Goal: Task Accomplishment & Management: Use online tool/utility

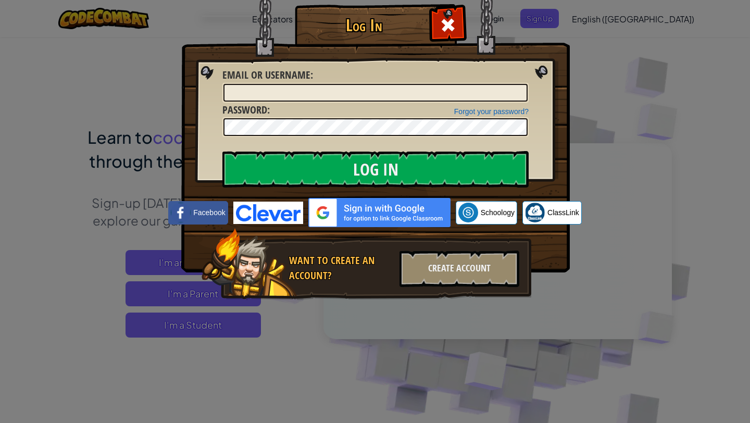
click at [370, 86] on input "Email or Username :" at bounding box center [375, 93] width 304 height 18
click at [373, 90] on input "Email or Username :" at bounding box center [375, 93] width 304 height 18
click at [373, 98] on input "Email or Username :" at bounding box center [375, 93] width 304 height 18
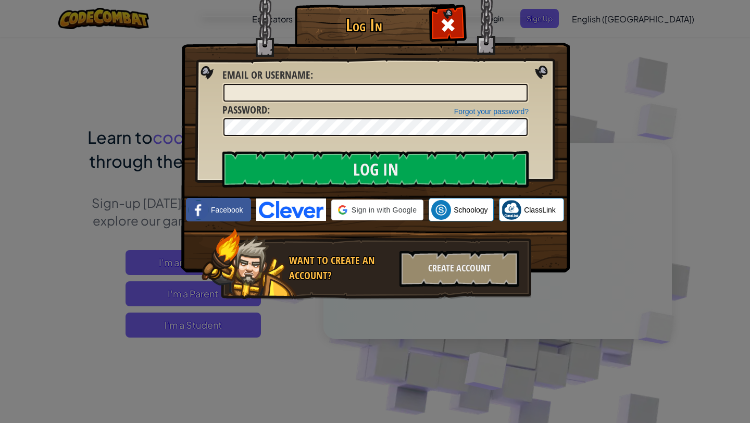
click at [373, 98] on input "Email or Username :" at bounding box center [375, 93] width 304 height 18
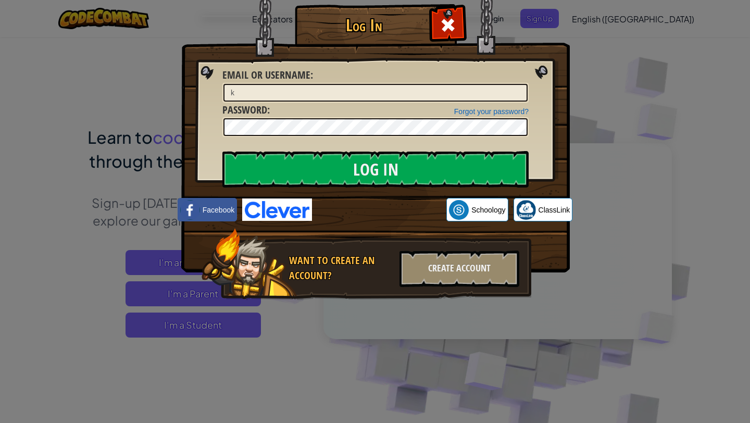
click at [276, 94] on input "k" at bounding box center [375, 93] width 304 height 18
type input "[PERSON_NAME] Kyaw0"
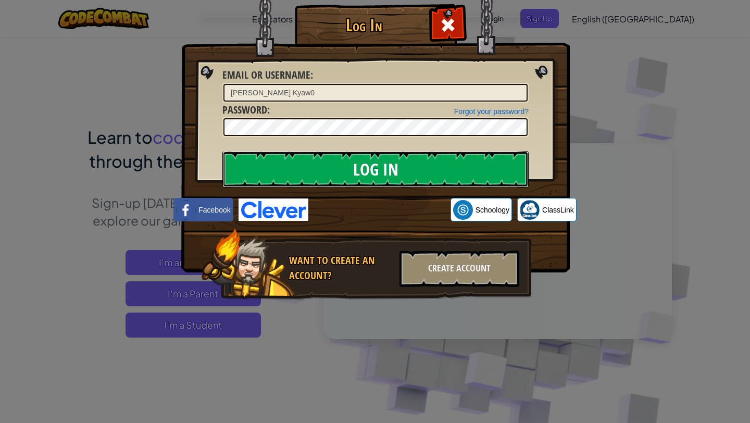
click at [339, 172] on input "Log In" at bounding box center [375, 169] width 306 height 36
click at [339, 174] on input "Log In" at bounding box center [375, 169] width 306 height 36
click at [339, 173] on input "Log In" at bounding box center [375, 169] width 306 height 36
click at [372, 161] on input "Log In" at bounding box center [375, 169] width 306 height 36
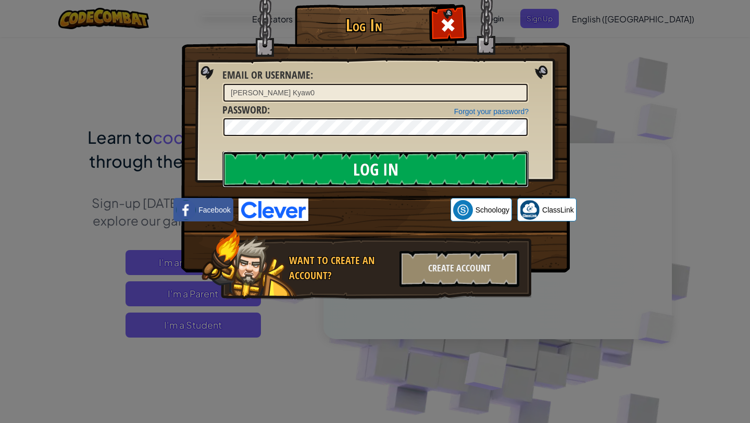
click at [372, 165] on input "Log In" at bounding box center [375, 169] width 306 height 36
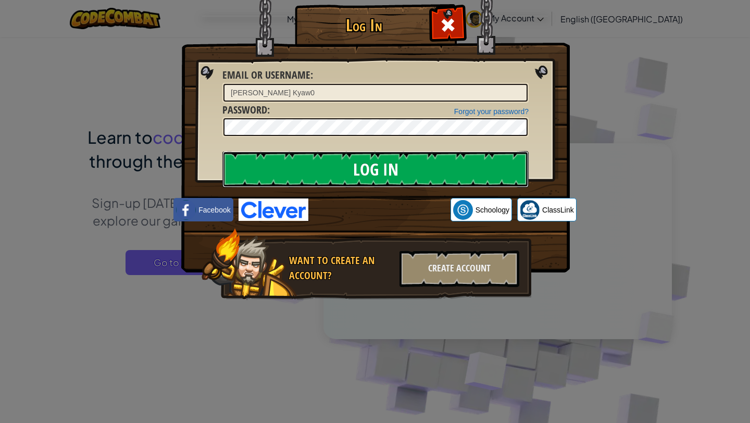
click at [313, 173] on input "Log In" at bounding box center [375, 169] width 306 height 36
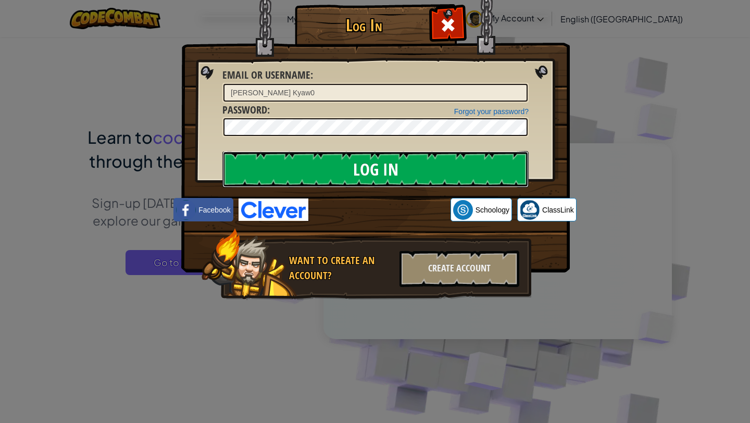
click at [313, 173] on input "Log In" at bounding box center [375, 169] width 306 height 36
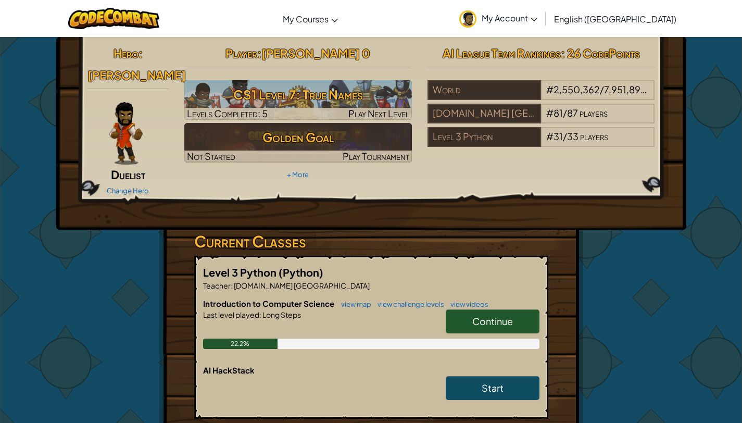
click at [514, 311] on link "Continue" at bounding box center [493, 321] width 94 height 24
click at [520, 309] on link "Continue" at bounding box center [493, 321] width 94 height 24
click at [519, 317] on link "Continue" at bounding box center [493, 321] width 94 height 24
click at [520, 320] on div "Continue" at bounding box center [487, 323] width 104 height 29
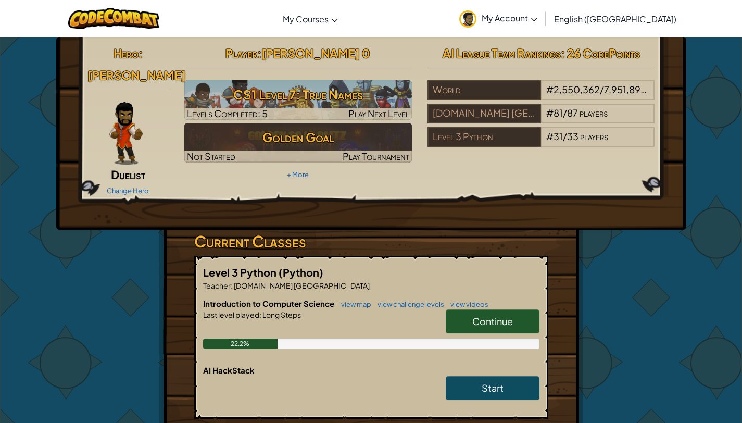
click at [516, 344] on div "Introduction to Computer Science view map view challenge levels view videos Con…" at bounding box center [371, 331] width 336 height 67
click at [518, 311] on link "Continue" at bounding box center [493, 321] width 94 height 24
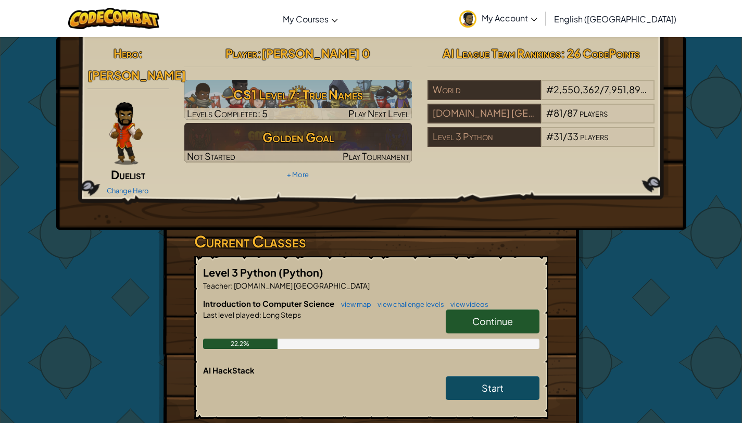
click at [518, 311] on link "Continue" at bounding box center [493, 321] width 94 height 24
click at [517, 309] on link "Continue" at bounding box center [493, 321] width 94 height 24
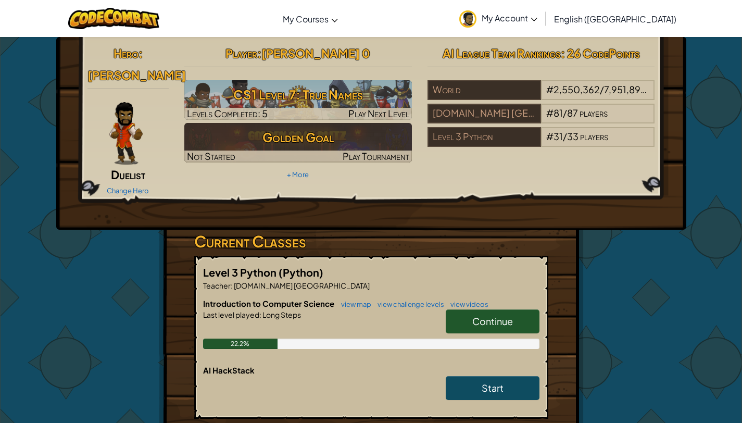
click at [517, 309] on link "Continue" at bounding box center [493, 321] width 94 height 24
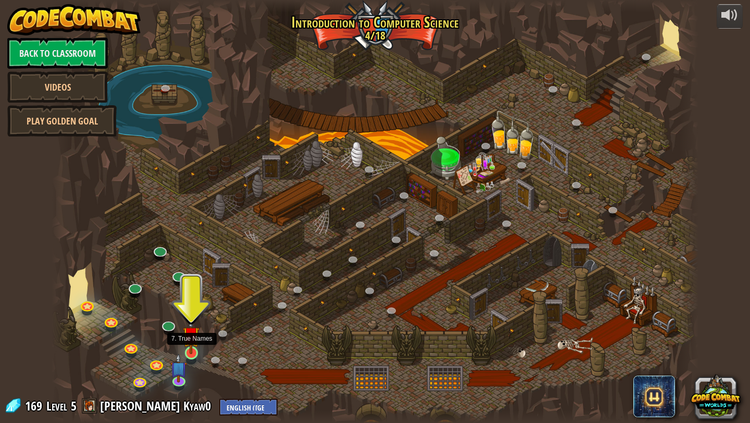
click at [191, 361] on div "25. Kithgard Gates (Locked) Escape the Kithgard dungeons, and don't let the gua…" at bounding box center [375, 211] width 647 height 423
click at [191, 361] on div at bounding box center [191, 360] width 10 height 8
click at [190, 359] on link at bounding box center [191, 353] width 21 height 21
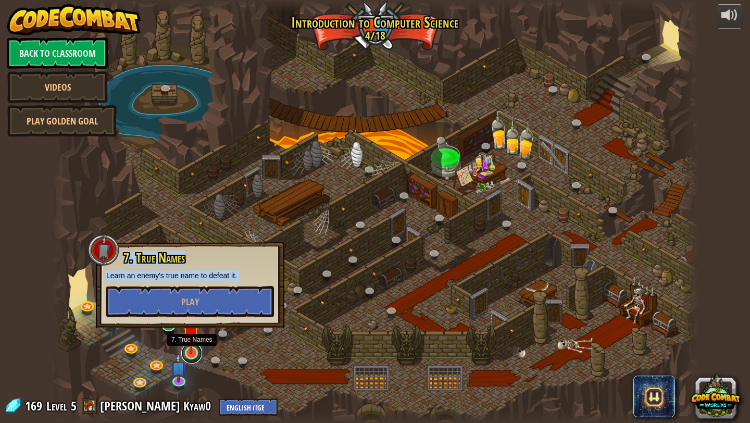
click at [190, 359] on link at bounding box center [191, 353] width 21 height 21
click at [212, 314] on button "Play" at bounding box center [190, 301] width 168 height 31
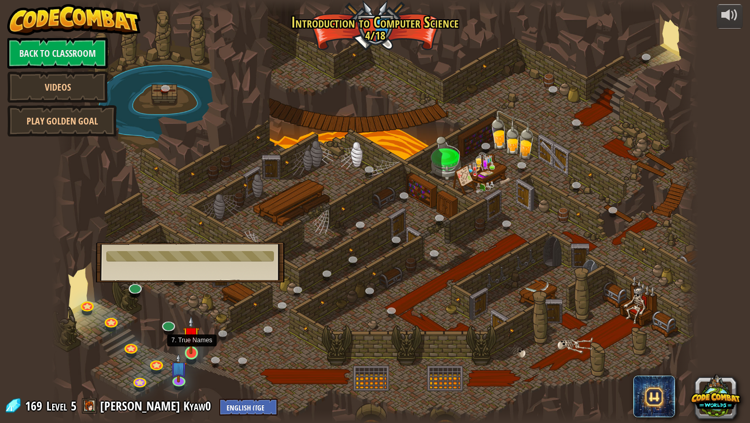
click at [195, 348] on img at bounding box center [191, 335] width 17 height 39
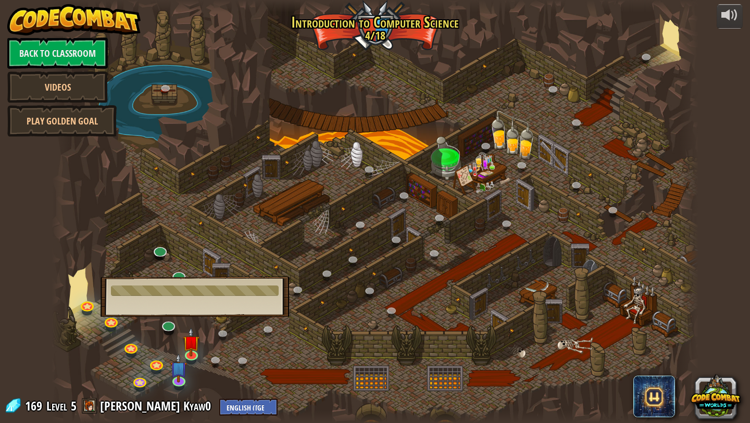
click at [93, 405] on span at bounding box center [90, 406] width 16 height 16
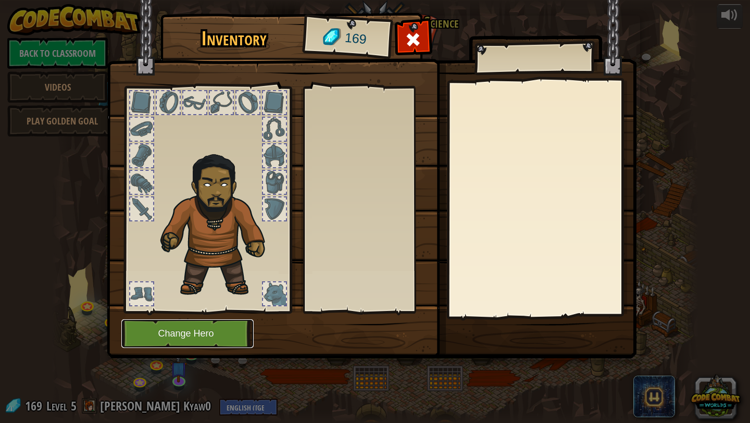
click at [210, 331] on button "Change Hero" at bounding box center [187, 333] width 132 height 29
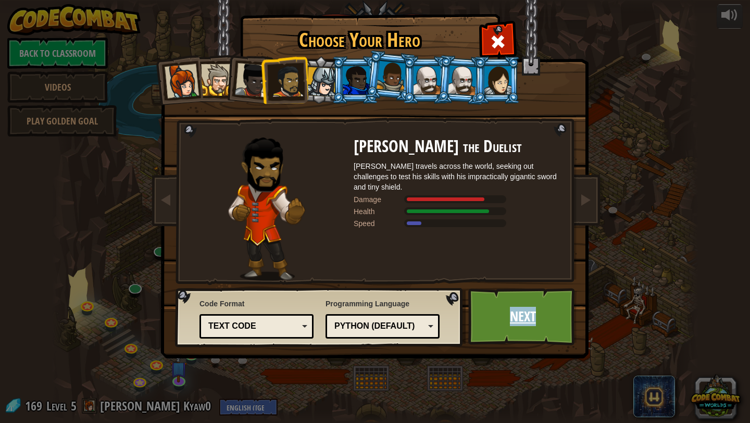
click at [508, 328] on link "Next" at bounding box center [522, 316] width 109 height 57
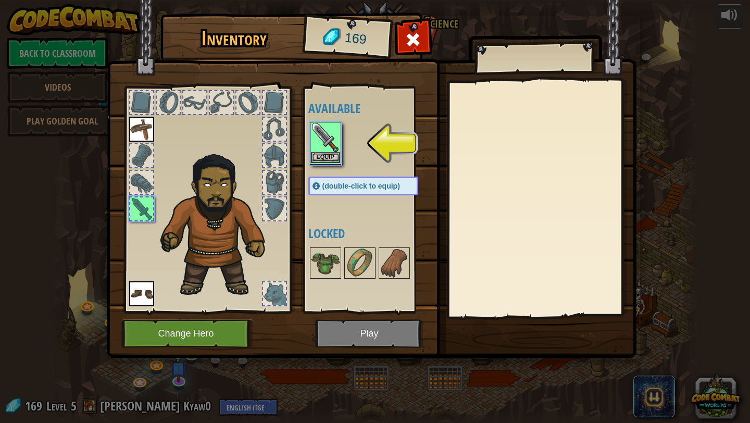
click at [317, 143] on img at bounding box center [325, 137] width 29 height 29
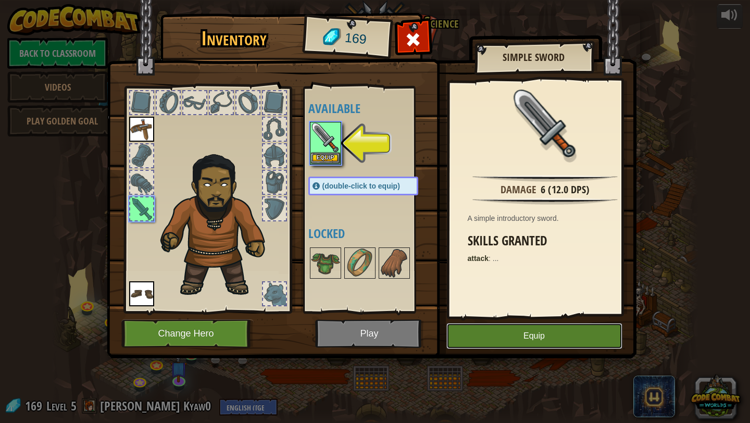
click at [487, 330] on button "Equip" at bounding box center [534, 336] width 176 height 26
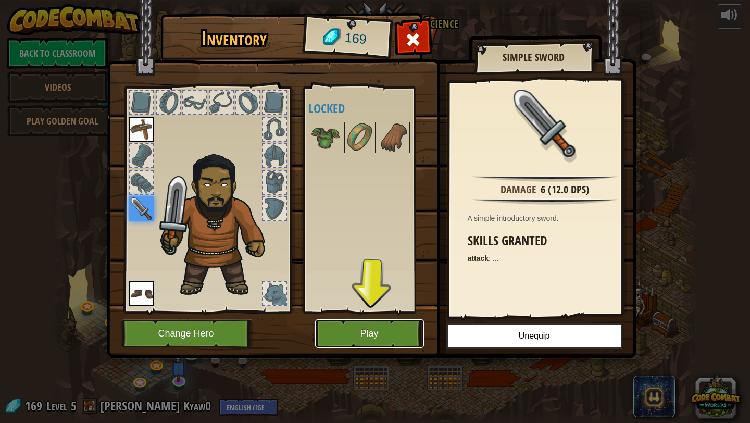
click at [375, 341] on button "Play" at bounding box center [369, 333] width 109 height 29
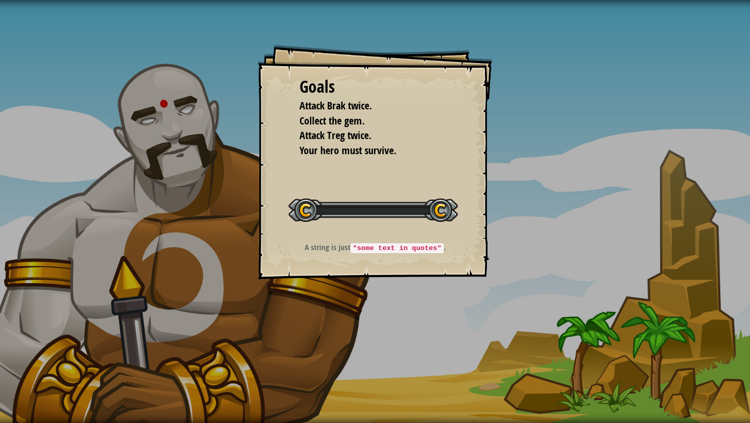
click at [394, 245] on code ""some text in quotes"" at bounding box center [396, 248] width 93 height 10
click at [394, 249] on code ""some text in quotes"" at bounding box center [396, 248] width 93 height 10
click at [381, 249] on code ""some text in quotes"" at bounding box center [396, 248] width 93 height 10
click at [378, 207] on div at bounding box center [372, 209] width 169 height 23
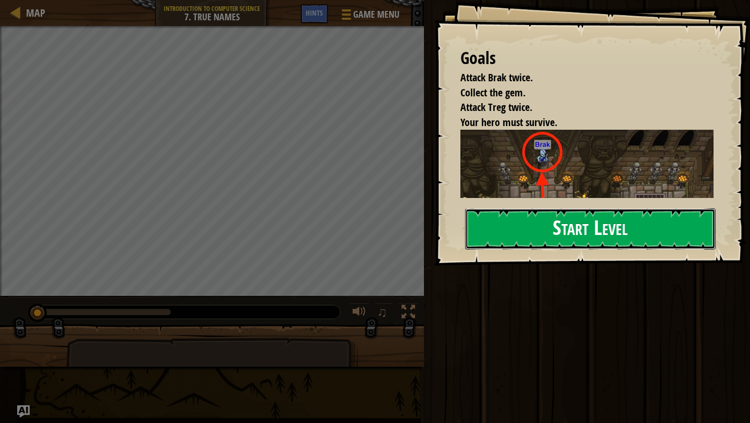
click at [496, 237] on button "Start Level" at bounding box center [590, 228] width 250 height 41
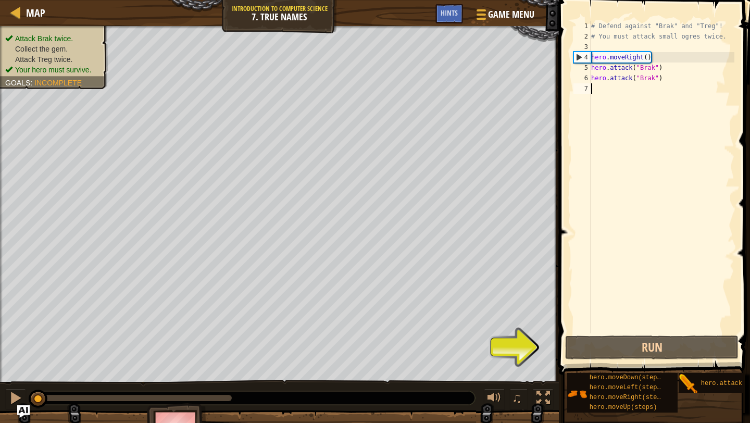
click at [590, 93] on div "7" at bounding box center [582, 88] width 18 height 10
click at [598, 91] on div "# Defend against "Brak" and "Treg"! # You must attack small ogres twice. hero .…" at bounding box center [661, 187] width 145 height 333
click at [681, 352] on button "Run" at bounding box center [651, 347] width 173 height 24
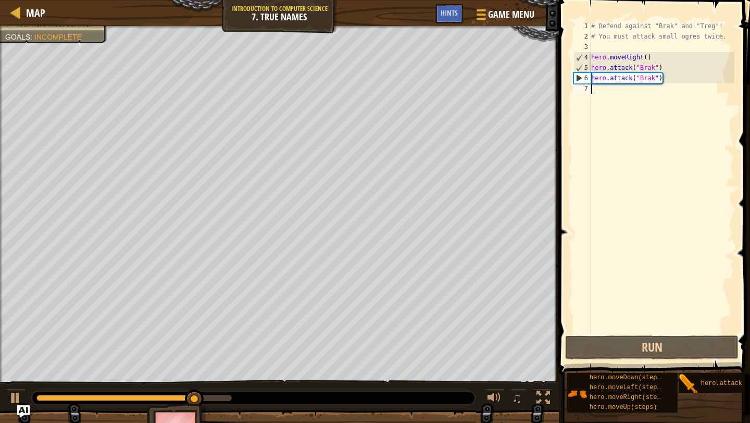
drag, startPoint x: 599, startPoint y: 98, endPoint x: 599, endPoint y: 93, distance: 5.8
click at [599, 98] on div "# Defend against "Brak" and "Treg"! # You must attack small ogres twice. hero .…" at bounding box center [661, 187] width 145 height 333
click at [599, 93] on div "# Defend against "Brak" and "Treg"! # You must attack small ogres twice. hero .…" at bounding box center [661, 187] width 145 height 333
type textarea "h"
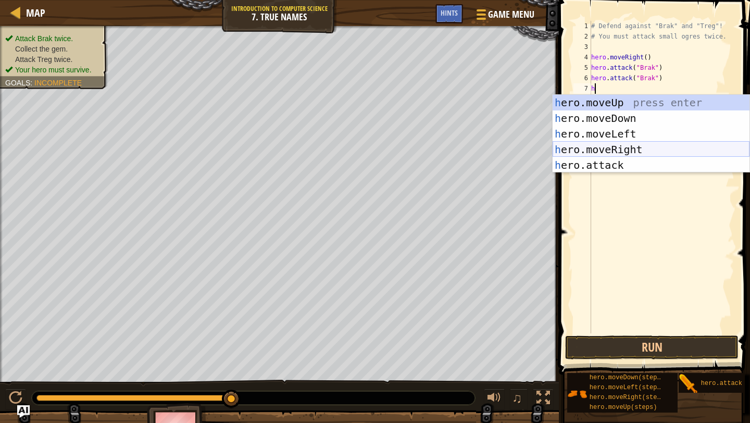
click at [643, 149] on div "h ero.moveUp press enter h ero.moveDown press enter h ero.moveLeft press enter …" at bounding box center [650, 149] width 197 height 109
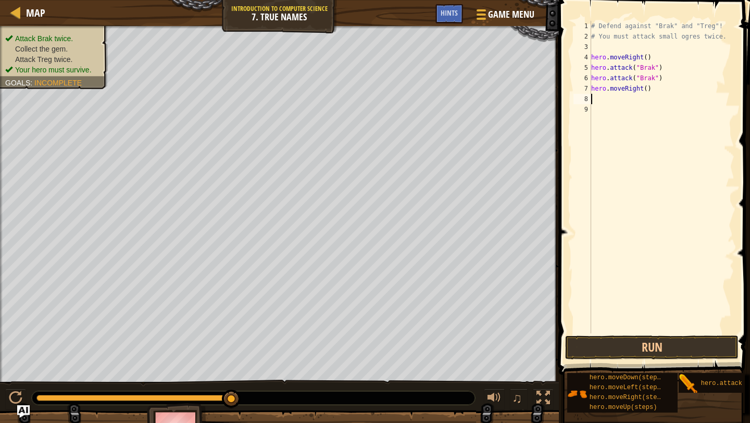
type textarea "h"
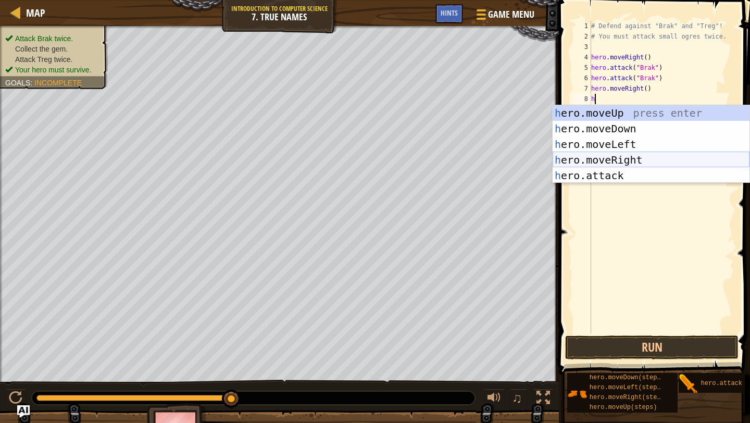
click at [628, 160] on div "h ero.moveUp press enter h ero.moveDown press enter h ero.moveLeft press enter …" at bounding box center [650, 159] width 197 height 109
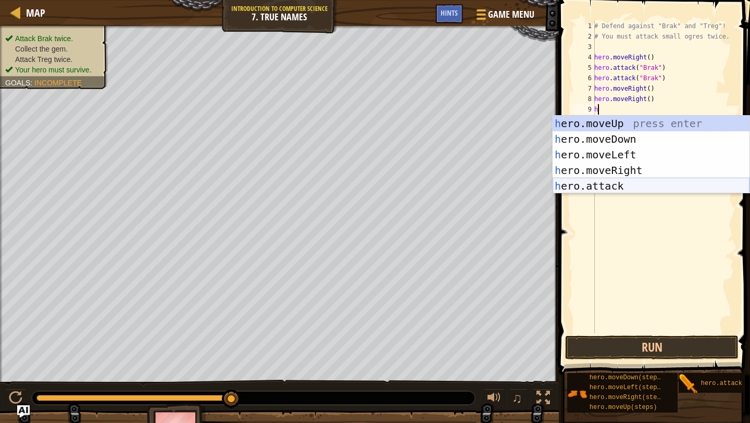
click at [629, 183] on div "h ero.moveUp press enter h ero.moveDown press enter h ero.moveLeft press enter …" at bounding box center [650, 170] width 197 height 109
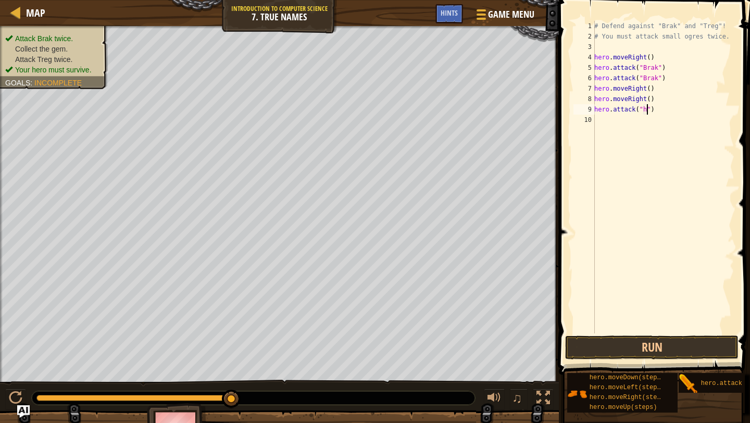
scroll to position [5, 4]
type textarea "hero.attack("treg")"
click at [648, 127] on div "# Defend against "Brak" and "Treg"! # You must attack small ogres twice. hero .…" at bounding box center [663, 187] width 142 height 333
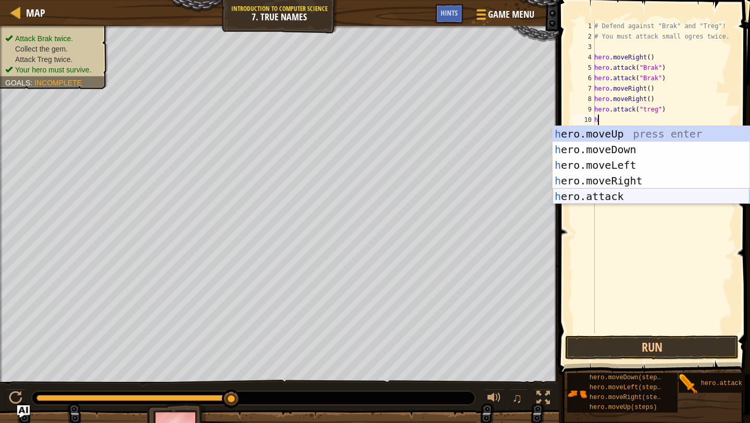
click at [592, 200] on div "h ero.moveUp press enter h ero.moveDown press enter h ero.moveLeft press enter …" at bounding box center [650, 180] width 197 height 109
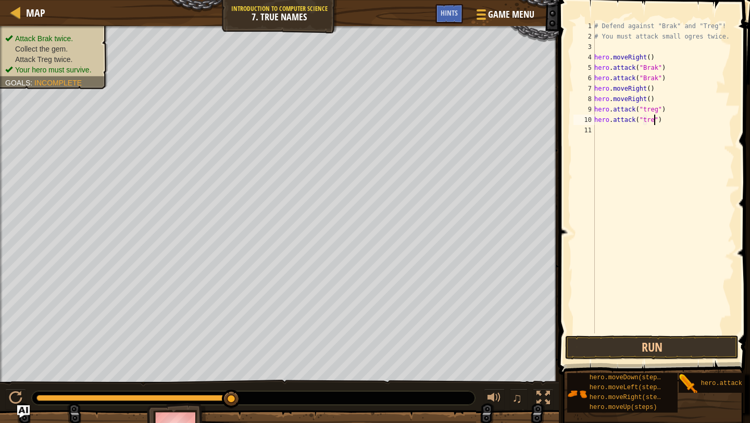
type textarea "hero.attack("treg")"
click at [663, 201] on div "# Defend against "Brak" and "Treg"! # You must attack small ogres twice. hero .…" at bounding box center [663, 187] width 142 height 333
click at [654, 345] on button "Run" at bounding box center [651, 347] width 173 height 24
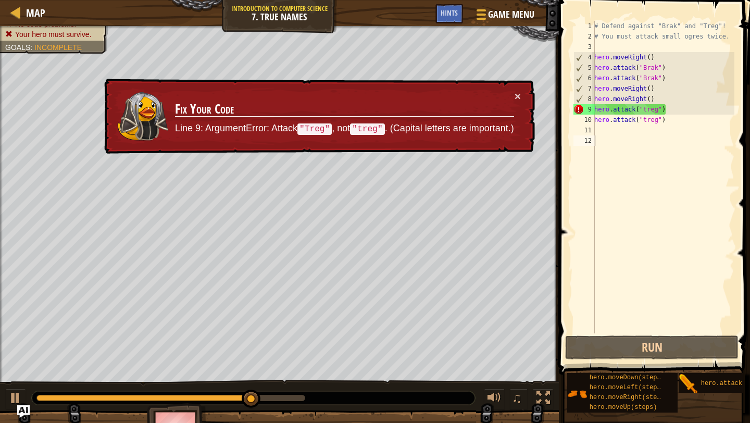
click at [645, 119] on div "# Defend against "Brak" and "Treg"! # You must attack small ogres twice. hero .…" at bounding box center [663, 187] width 142 height 333
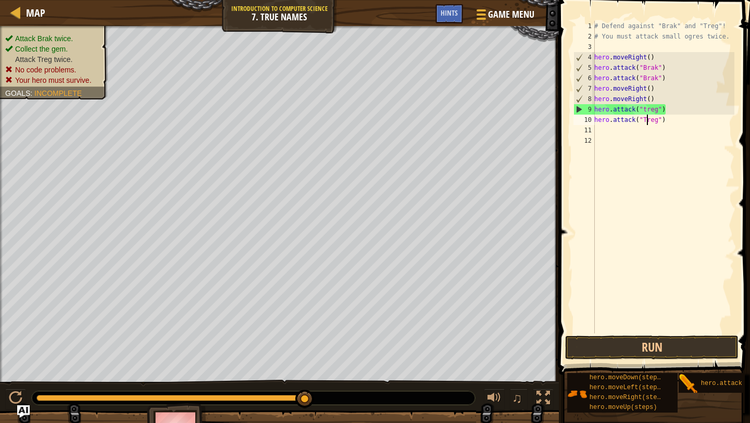
scroll to position [5, 4]
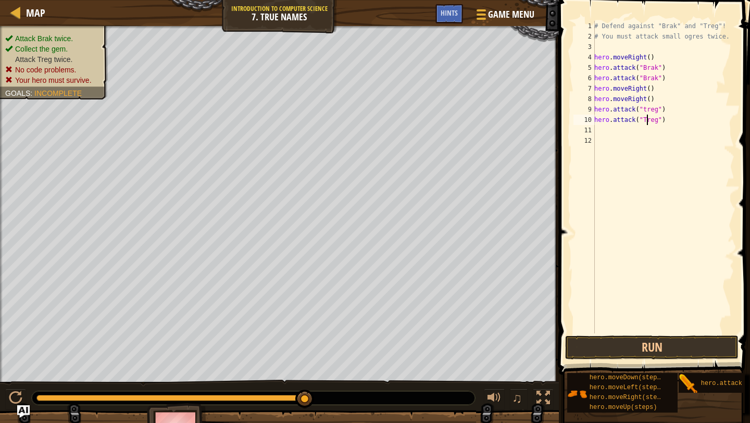
click at [650, 109] on div "# Defend against "Brak" and "Treg"! # You must attack small ogres twice. hero .…" at bounding box center [663, 187] width 142 height 333
click at [647, 109] on div "# Defend against "Brak" and "Treg"! # You must attack small ogres twice. hero .…" at bounding box center [663, 187] width 142 height 333
type textarea "hero.attack("Treg")"
click at [655, 353] on button "Run" at bounding box center [651, 347] width 173 height 24
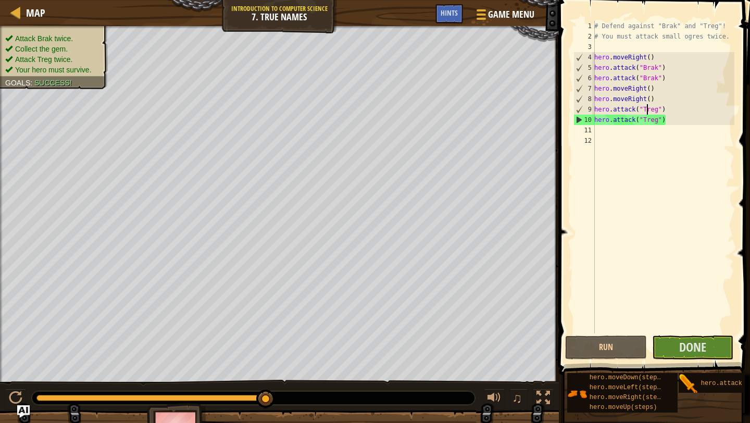
drag, startPoint x: 238, startPoint y: 398, endPoint x: 316, endPoint y: 381, distance: 80.1
click at [316, 381] on div "♫" at bounding box center [279, 395] width 559 height 31
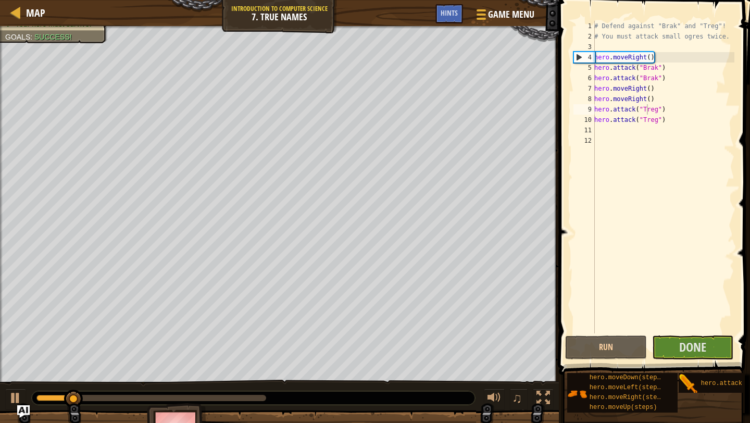
drag, startPoint x: 206, startPoint y: 382, endPoint x: 216, endPoint y: 396, distance: 17.3
click at [209, 389] on div "♫" at bounding box center [279, 395] width 559 height 31
click at [216, 396] on div at bounding box center [151, 398] width 230 height 6
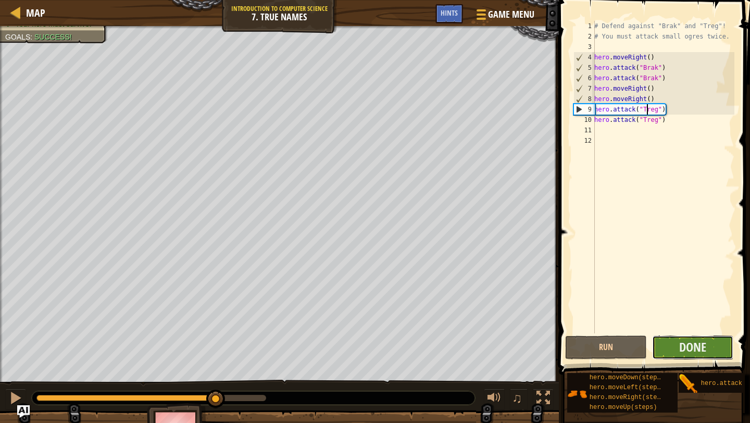
click at [707, 340] on button "Done" at bounding box center [693, 347] width 82 height 24
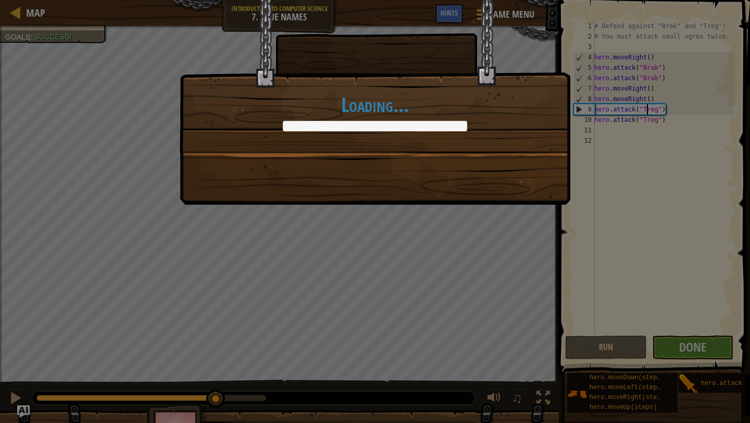
click at [456, 185] on div "Loading..." at bounding box center [375, 102] width 391 height 205
click at [696, 352] on div "Loading..." at bounding box center [375, 211] width 750 height 423
click at [696, 348] on div "Loading..." at bounding box center [375, 211] width 750 height 423
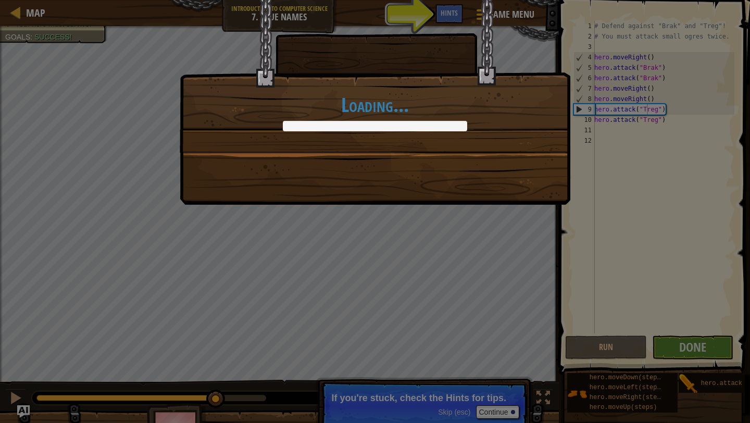
click at [511, 421] on div "Loading..." at bounding box center [375, 211] width 750 height 423
click at [510, 418] on div "Loading..." at bounding box center [375, 211] width 750 height 423
click at [510, 417] on div "Loading..." at bounding box center [375, 211] width 750 height 423
click at [510, 416] on div "Loading..." at bounding box center [375, 211] width 750 height 423
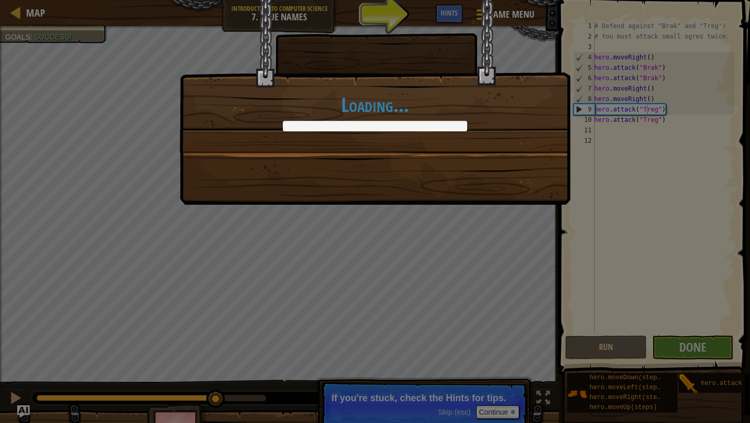
click at [511, 413] on div "Loading..." at bounding box center [375, 211] width 750 height 423
click at [459, 20] on div "Loading..." at bounding box center [374, 76] width 389 height 152
click at [457, 18] on div "Loading..." at bounding box center [374, 76] width 389 height 152
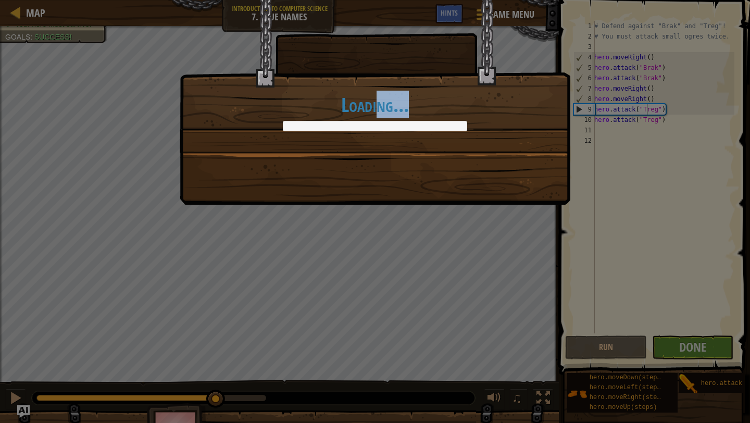
click at [268, 135] on div "Loading..." at bounding box center [374, 76] width 389 height 152
